Goal: Find specific page/section: Find specific page/section

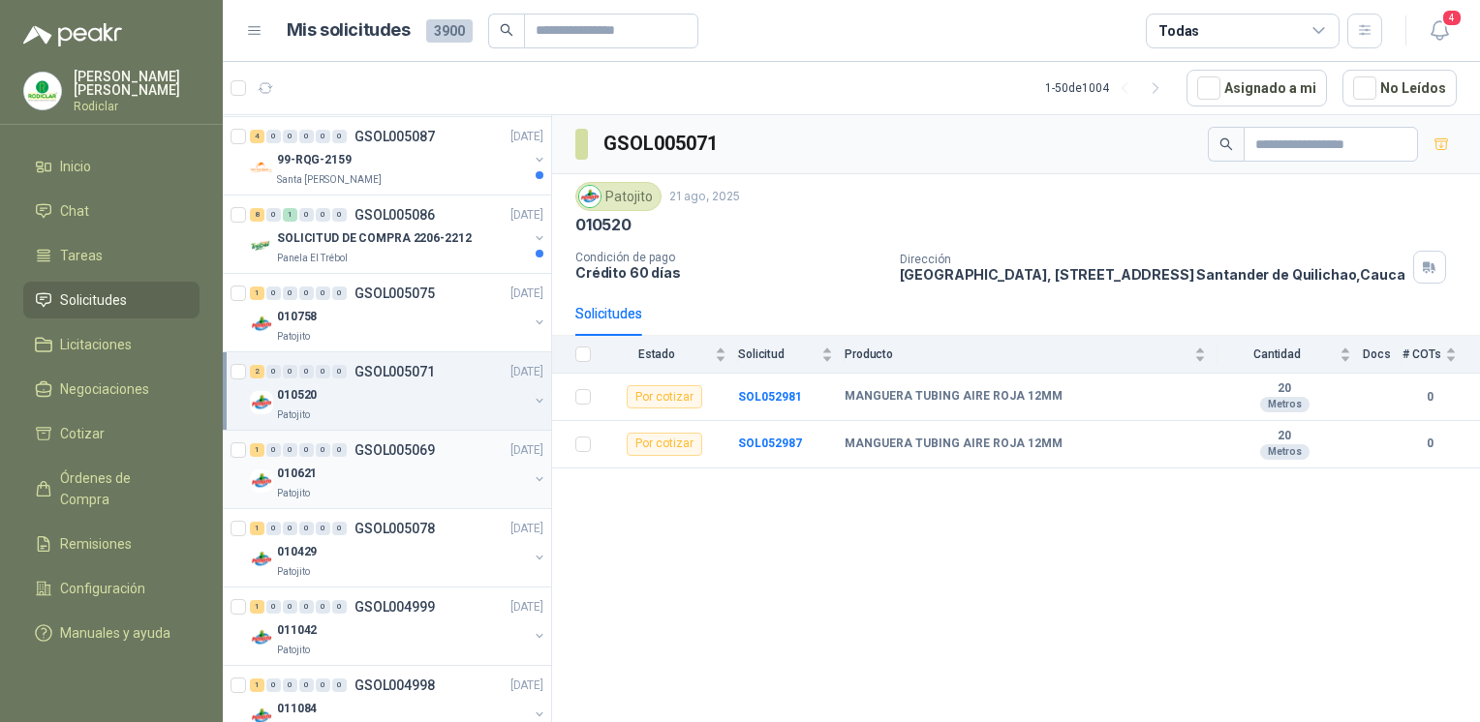
scroll to position [2324, 0]
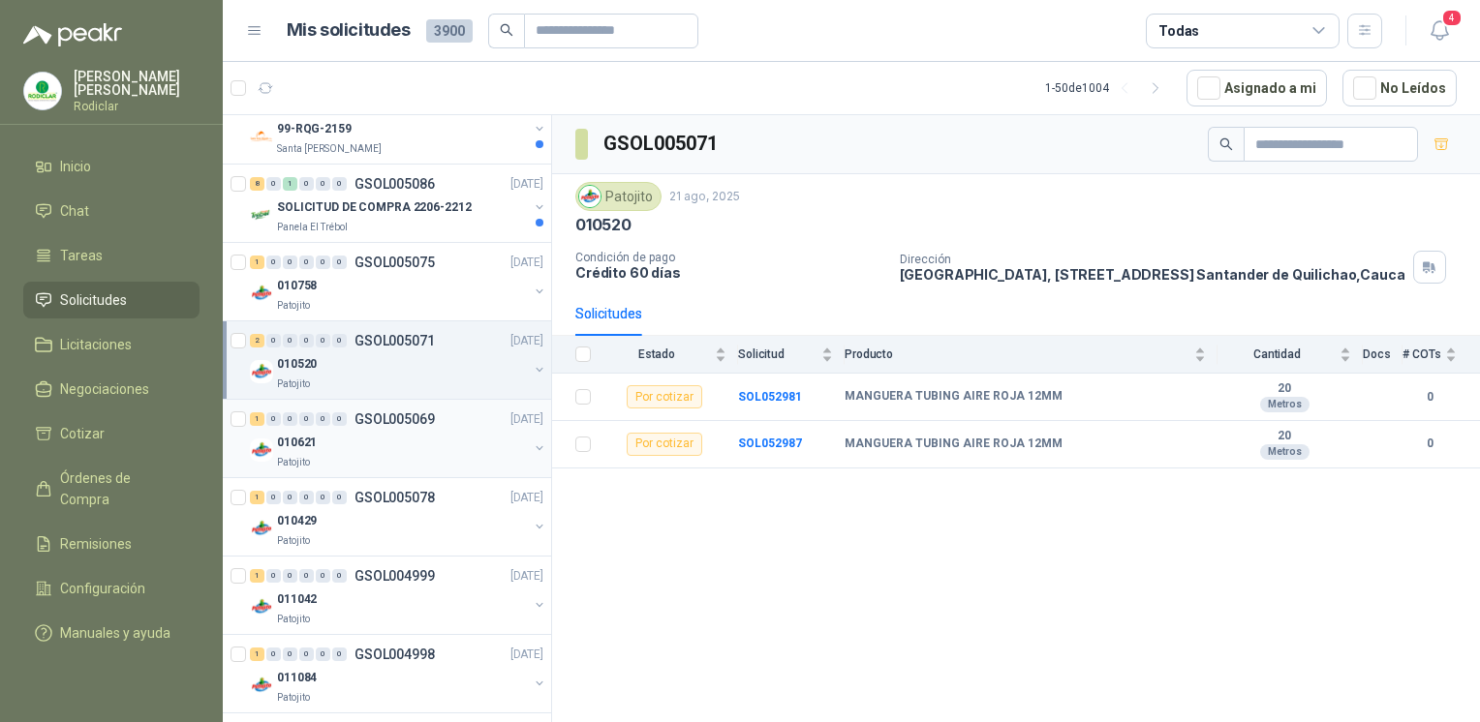
click at [364, 456] on div "Patojito" at bounding box center [402, 461] width 251 height 15
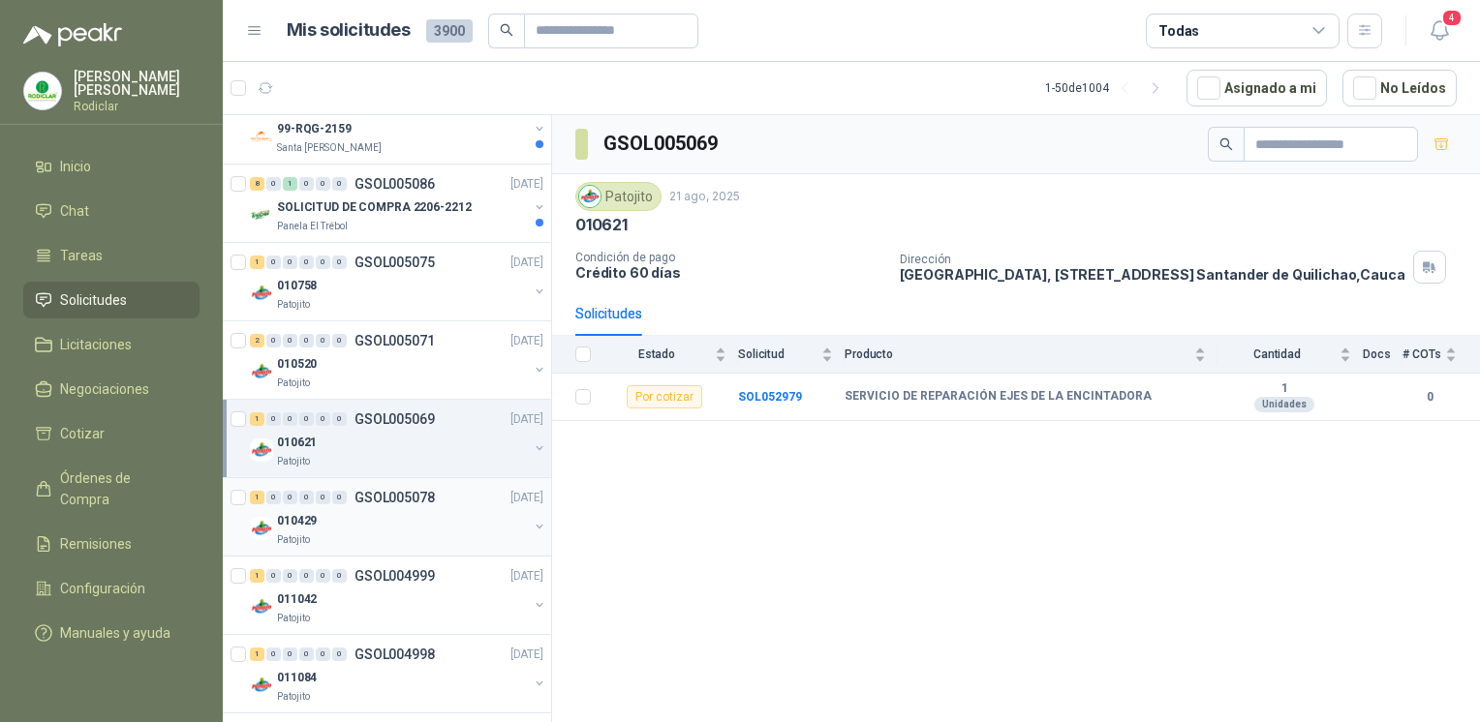
click at [357, 509] on div "010429" at bounding box center [402, 520] width 251 height 23
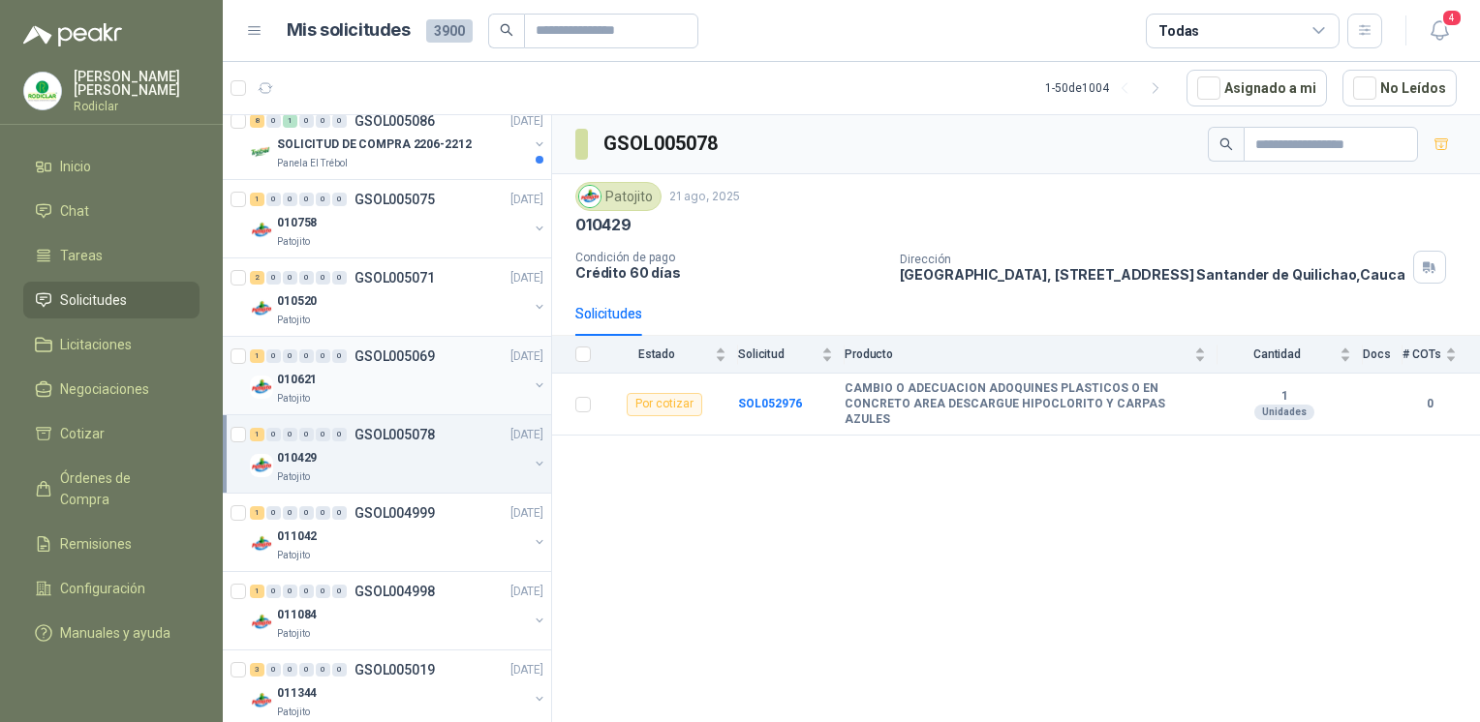
scroll to position [2421, 0]
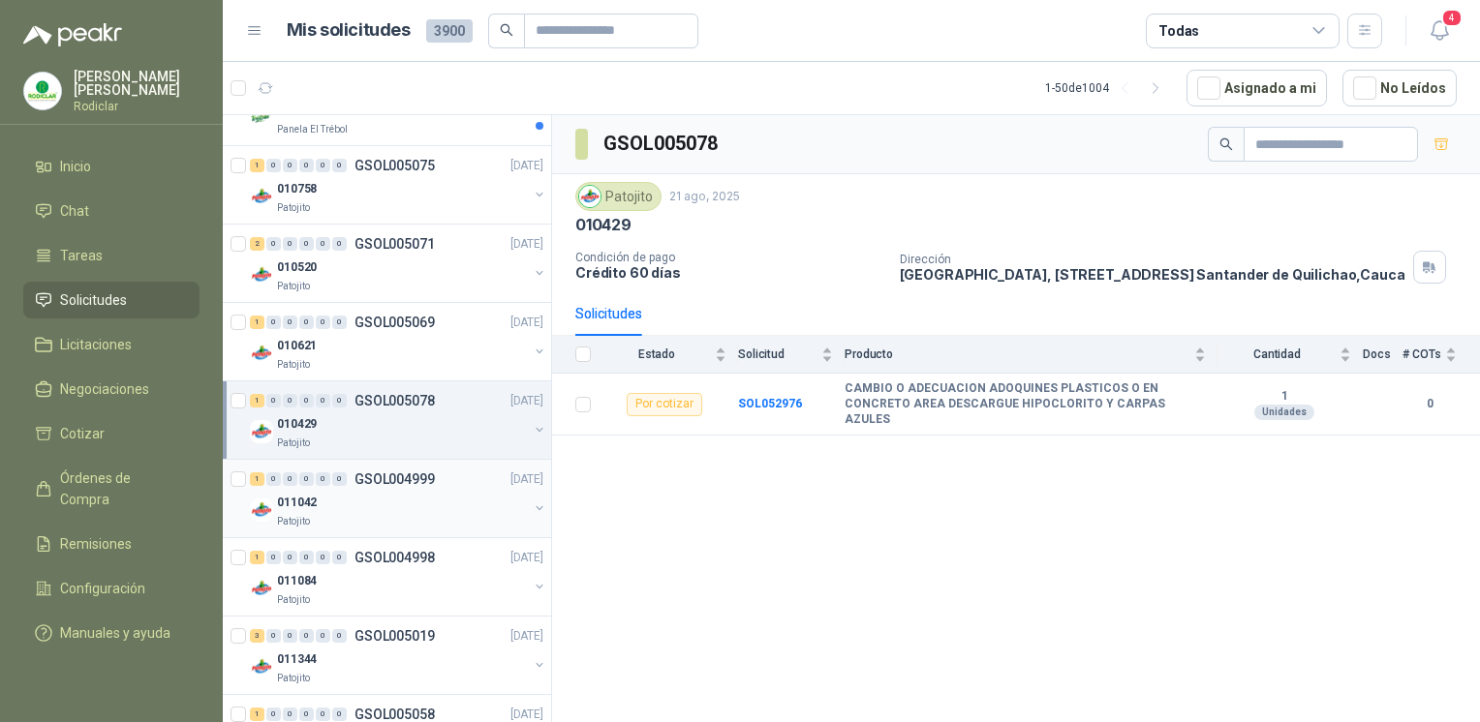
click at [372, 474] on p "GSOL004999" at bounding box center [394, 480] width 80 height 14
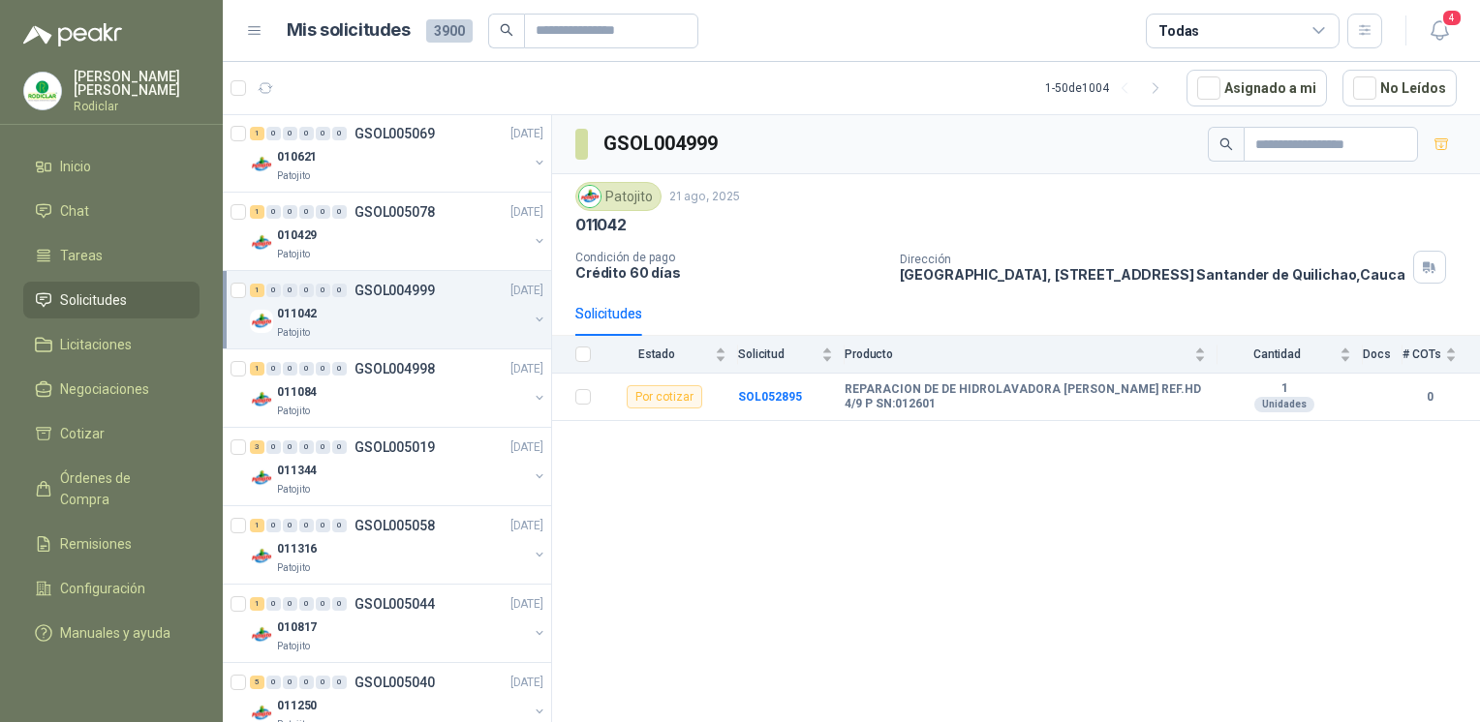
scroll to position [2615, 0]
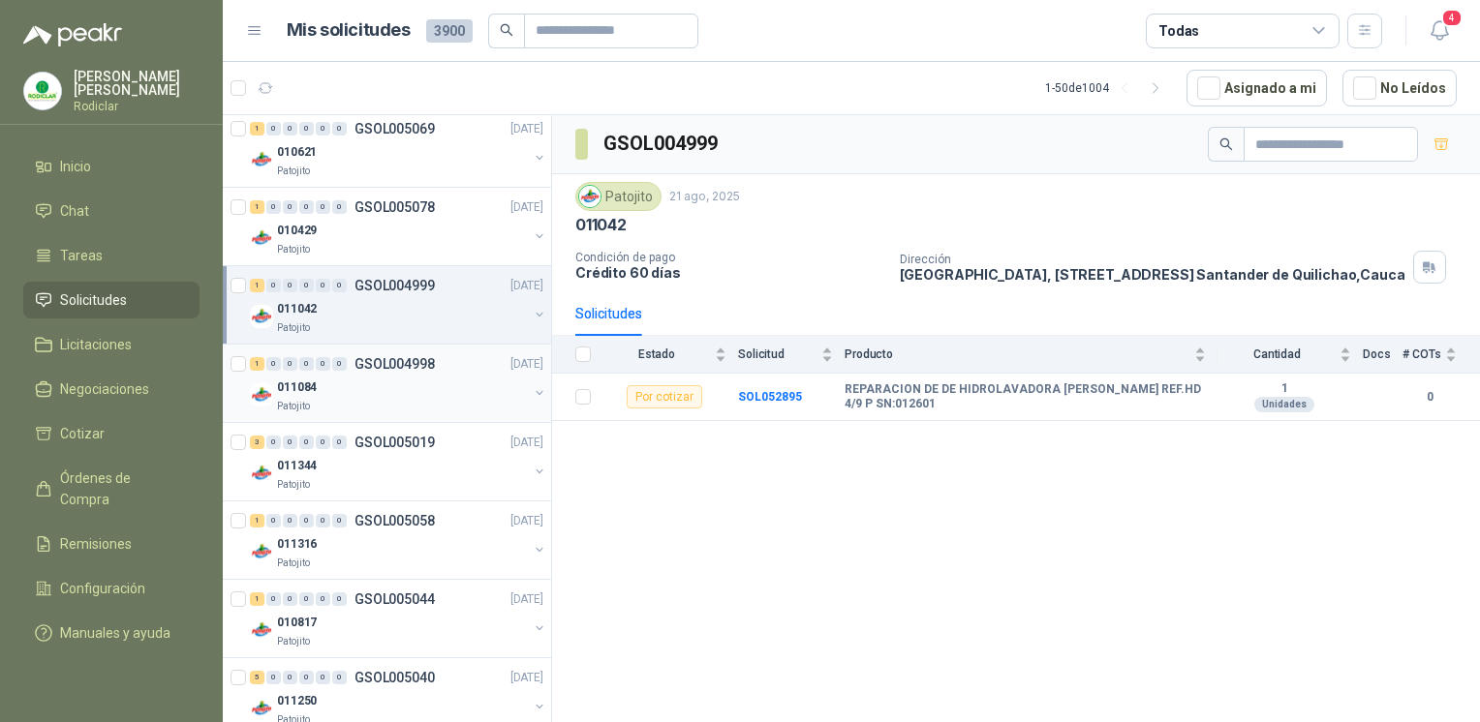
click at [360, 376] on div "011084" at bounding box center [402, 387] width 251 height 23
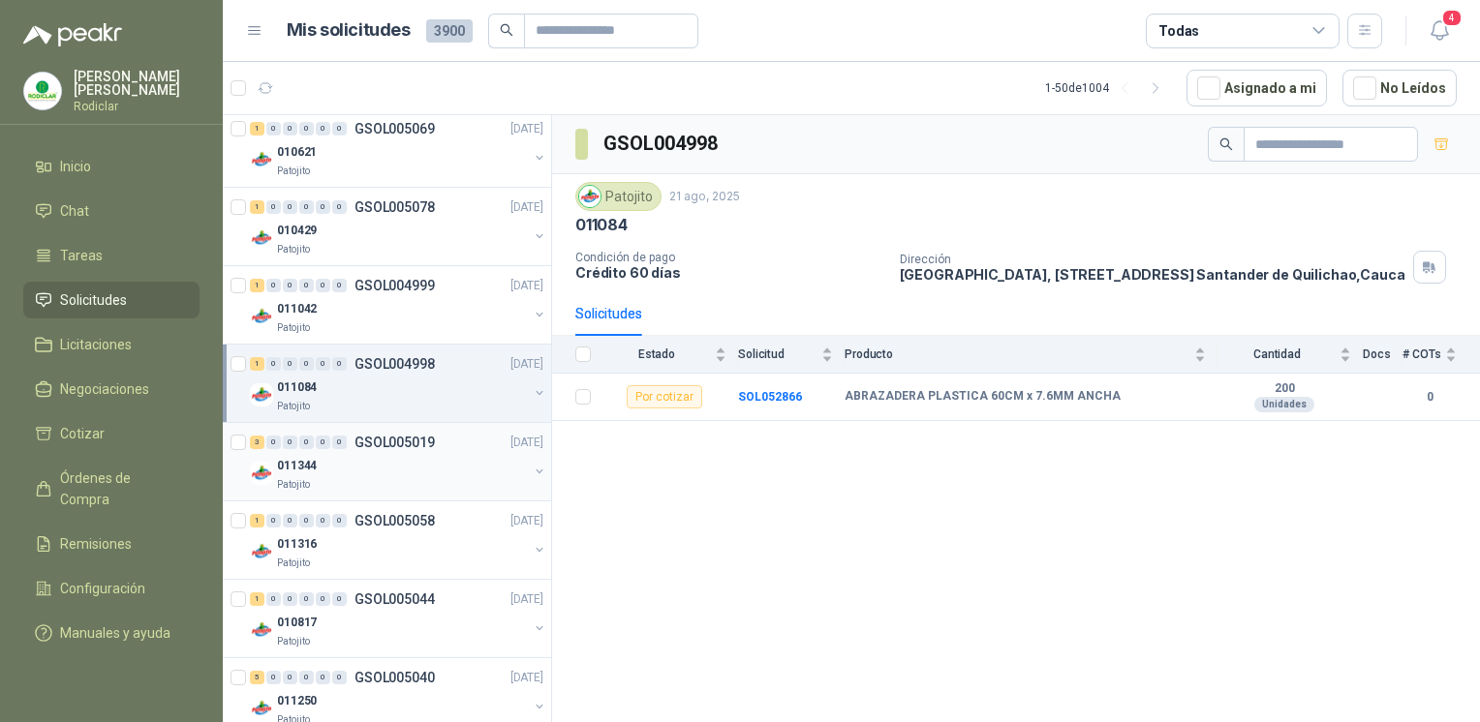
click at [389, 455] on div "011344" at bounding box center [402, 465] width 251 height 23
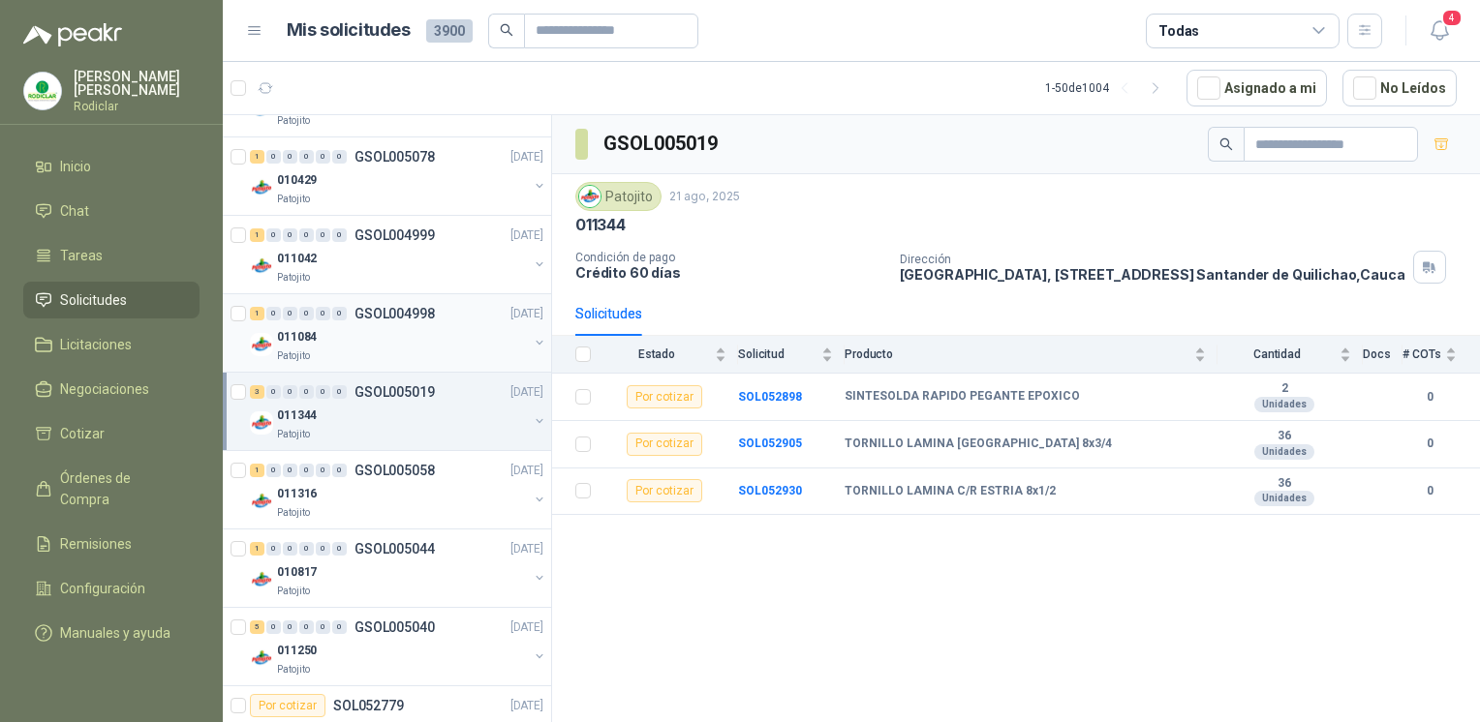
scroll to position [2711, 0]
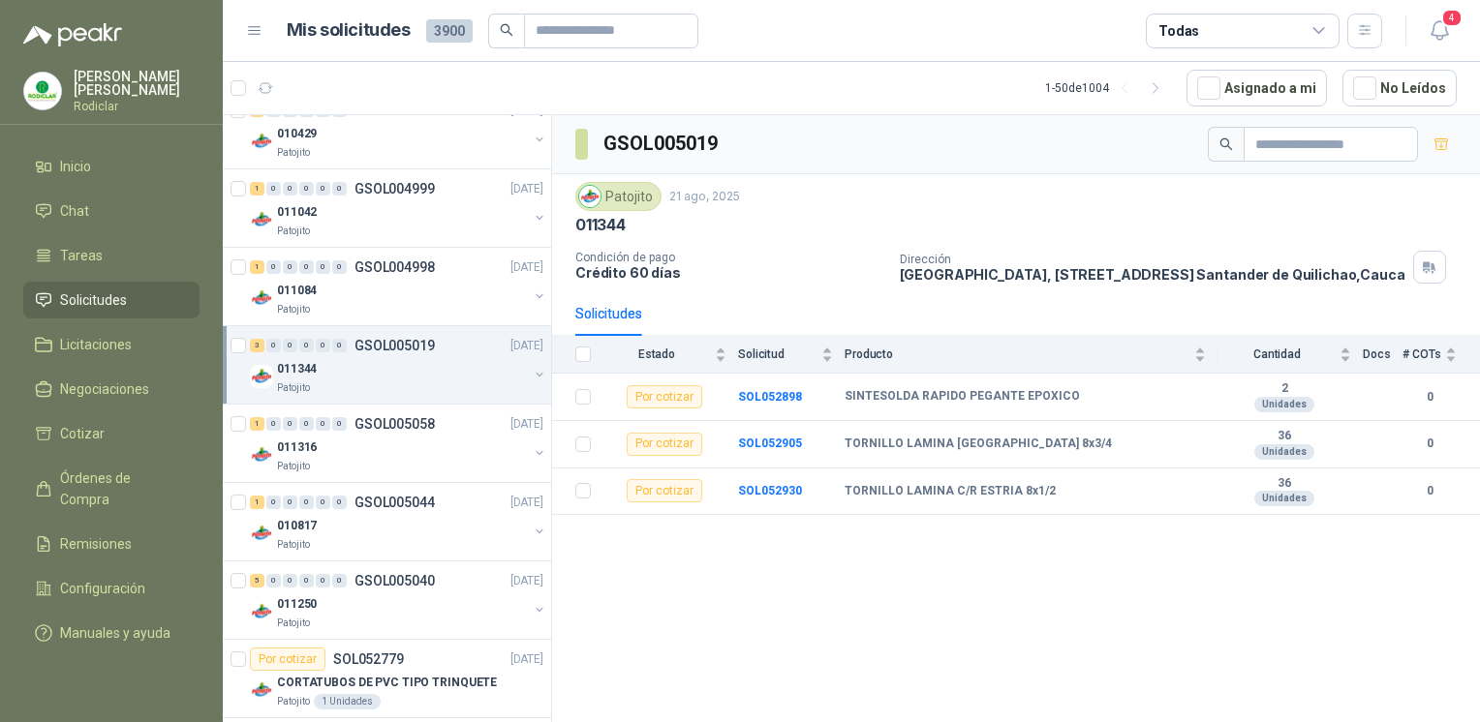
click at [419, 391] on div "3 0 0 0 0 0 GSOL005019 [DATE] 011344 Patojito" at bounding box center [387, 365] width 328 height 78
click at [422, 419] on p "GSOL005058" at bounding box center [394, 424] width 80 height 14
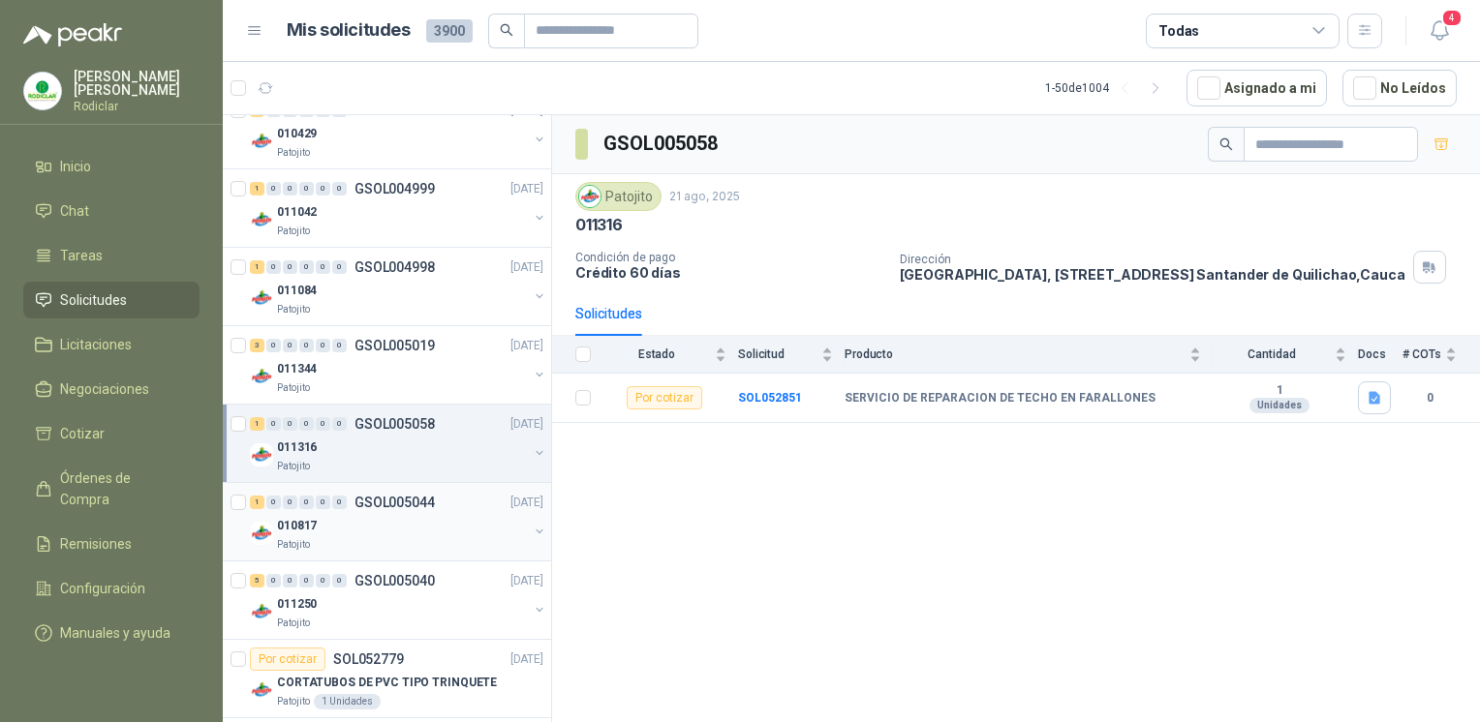
click at [368, 540] on div "Patojito" at bounding box center [402, 544] width 251 height 15
